Goal: Task Accomplishment & Management: Use online tool/utility

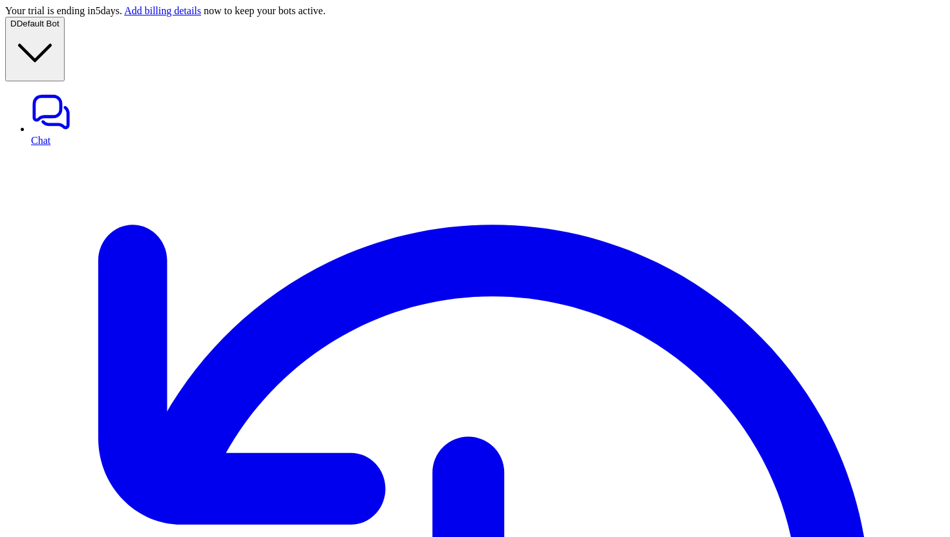
type input "**********"
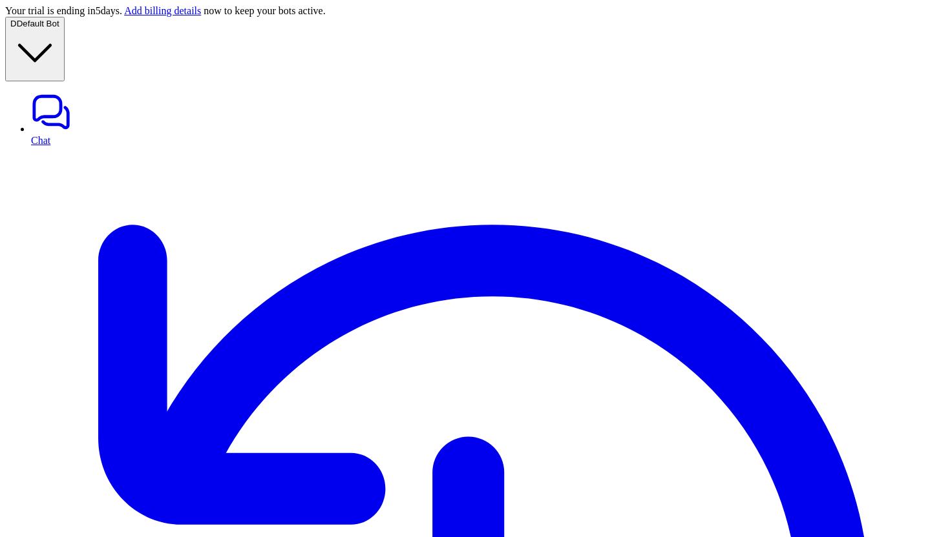
type input "**********"
type input "*"
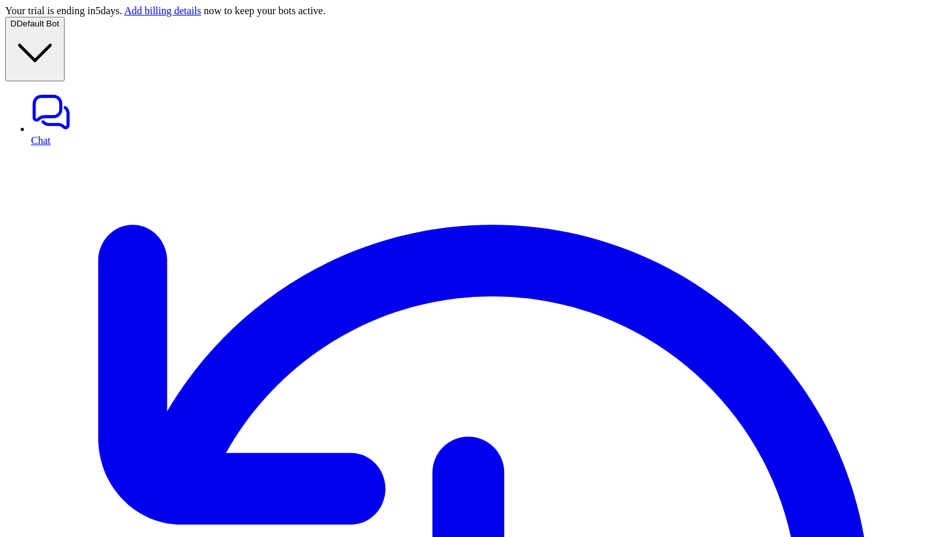
type input "**********"
